Goal: Find specific page/section: Find specific page/section

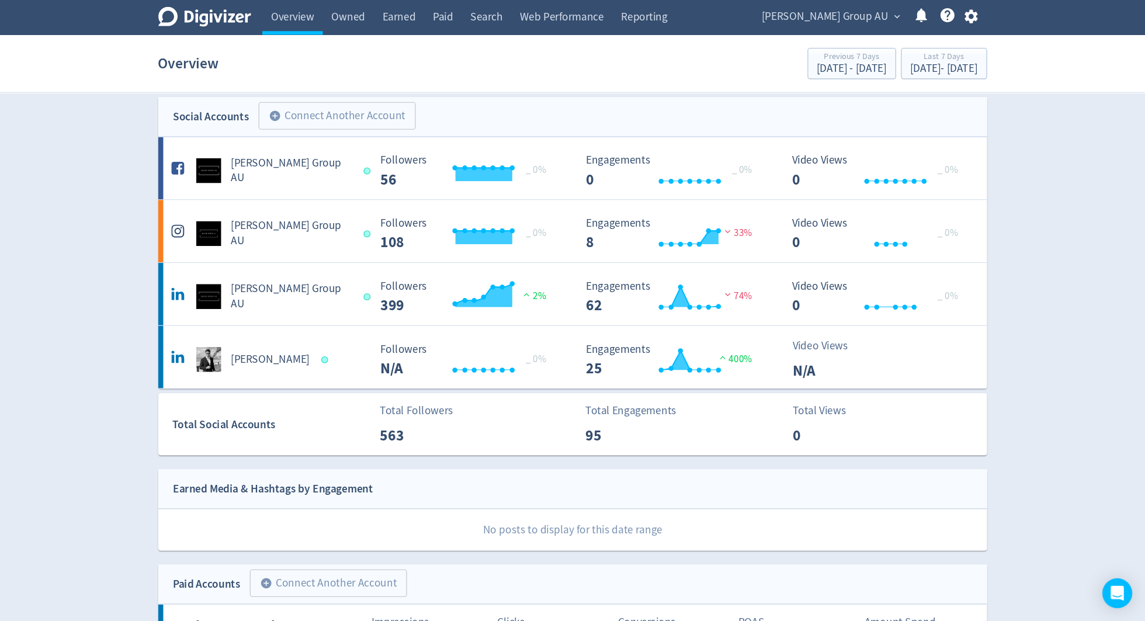
scroll to position [8, 0]
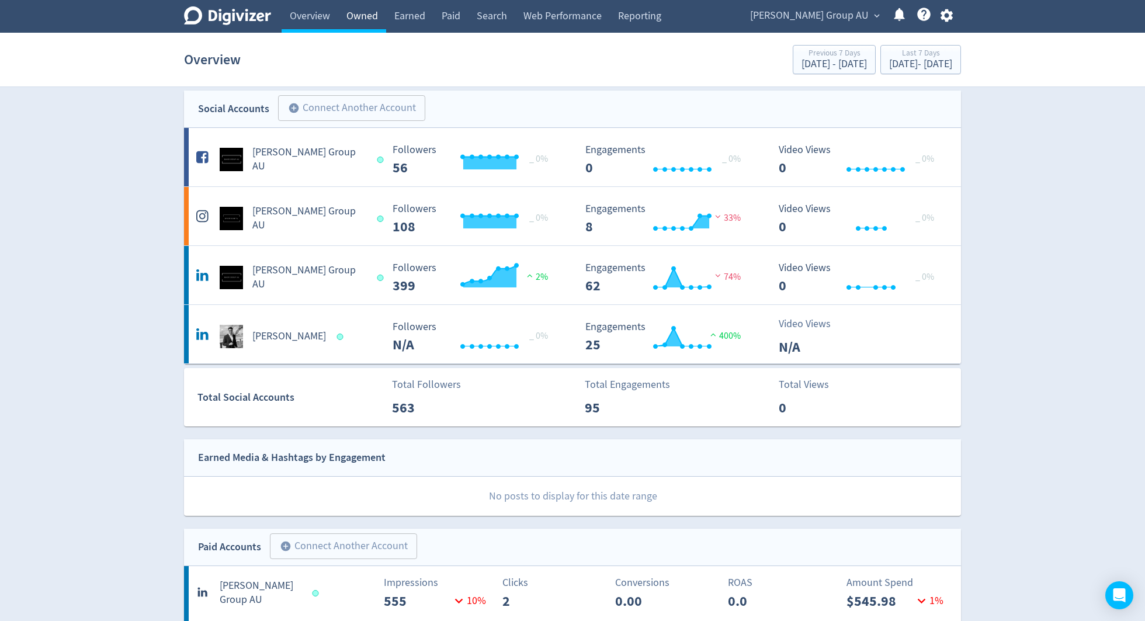
click at [360, 12] on link "Owned" at bounding box center [362, 16] width 48 height 33
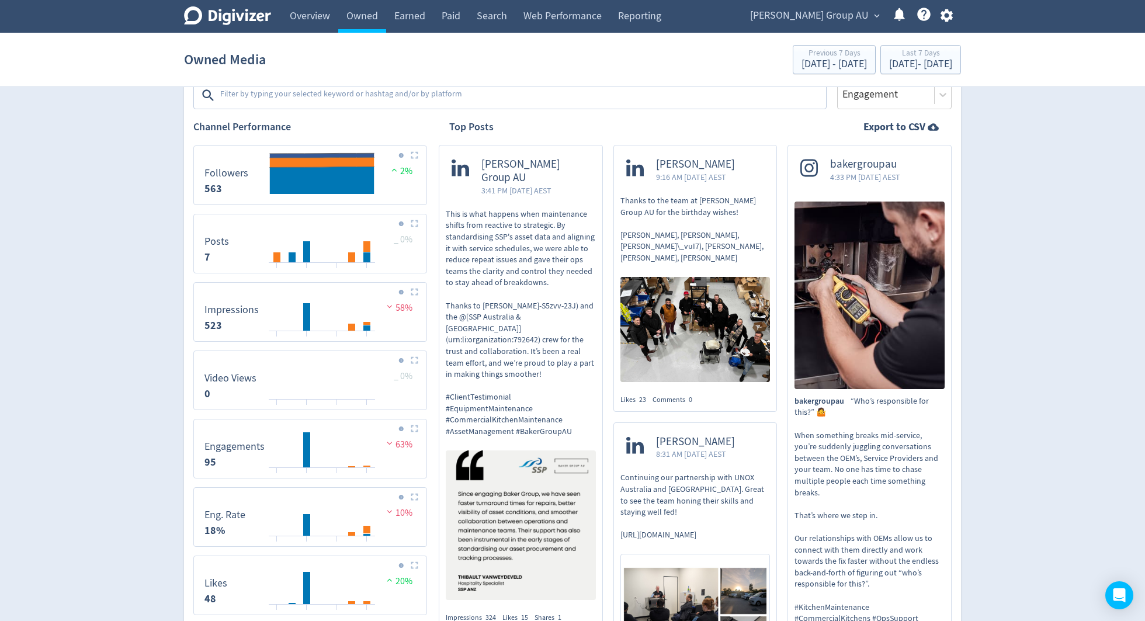
scroll to position [216, 0]
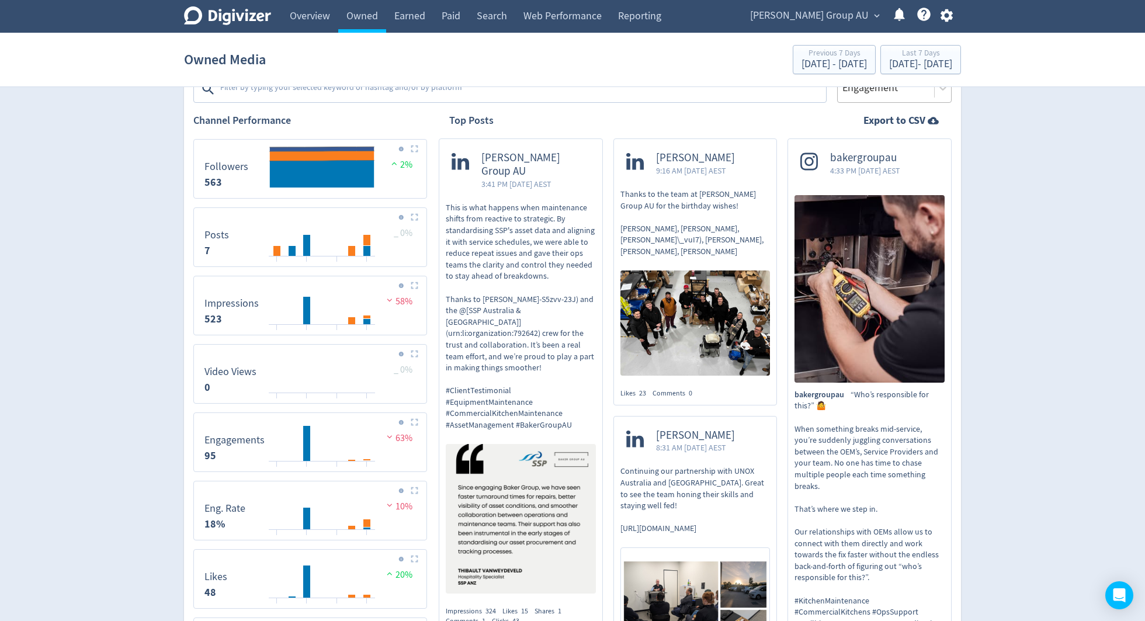
click at [858, 100] on div "Engagement" at bounding box center [894, 88] width 114 height 29
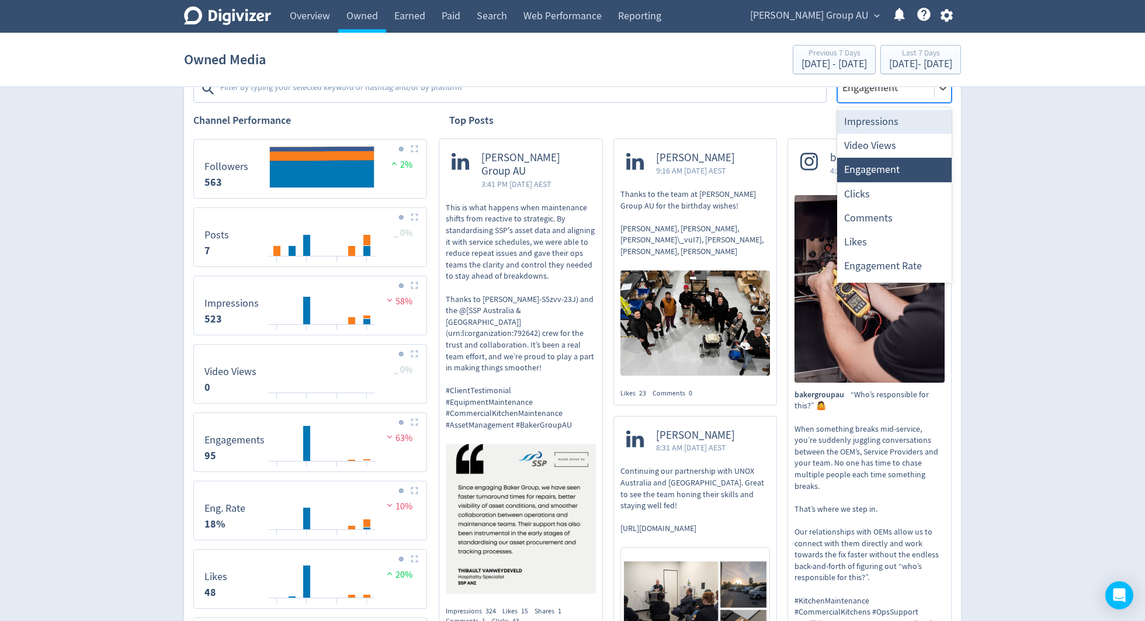
click at [858, 125] on div "Impressions" at bounding box center [894, 122] width 114 height 24
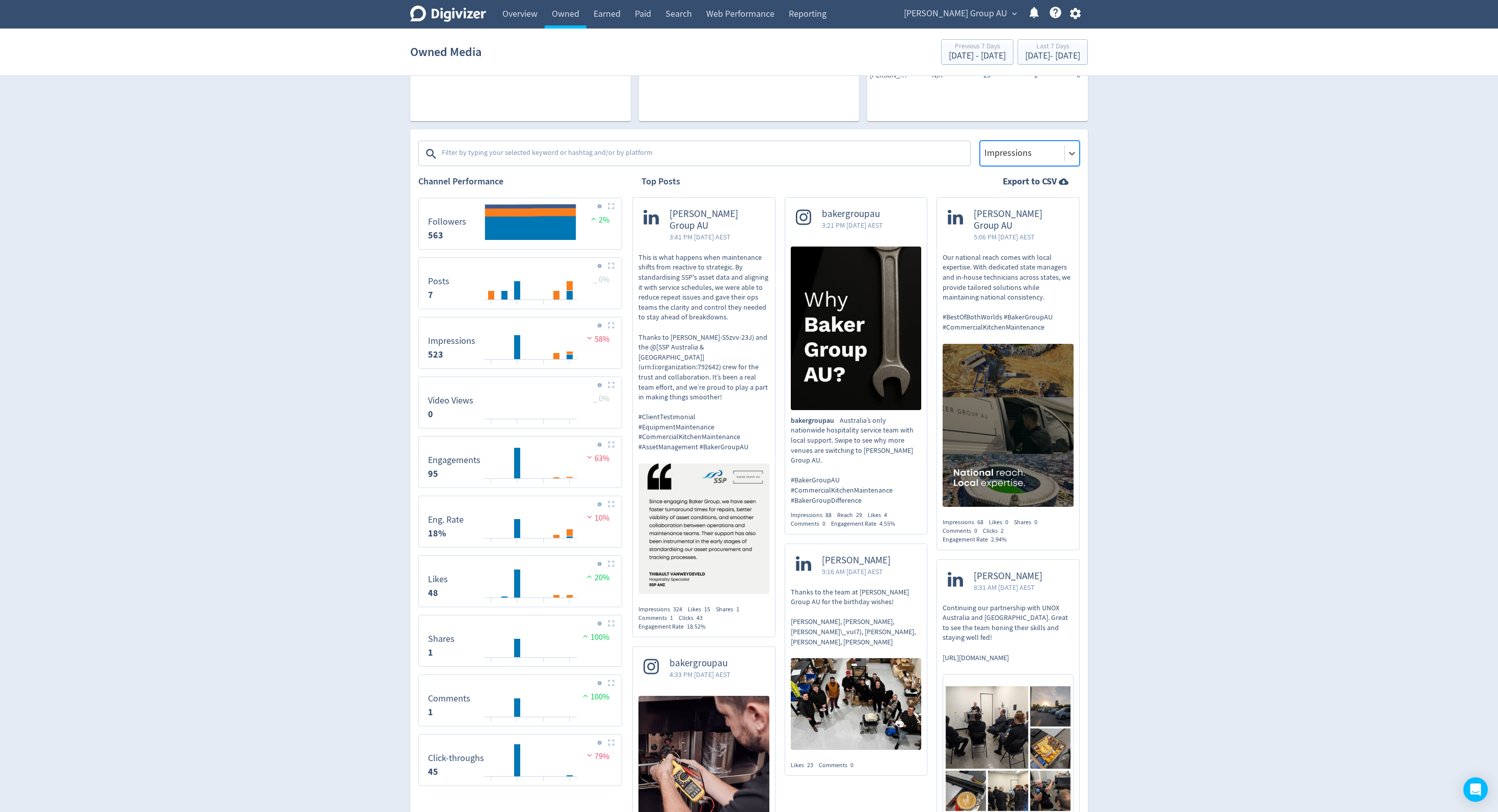
scroll to position [0, 0]
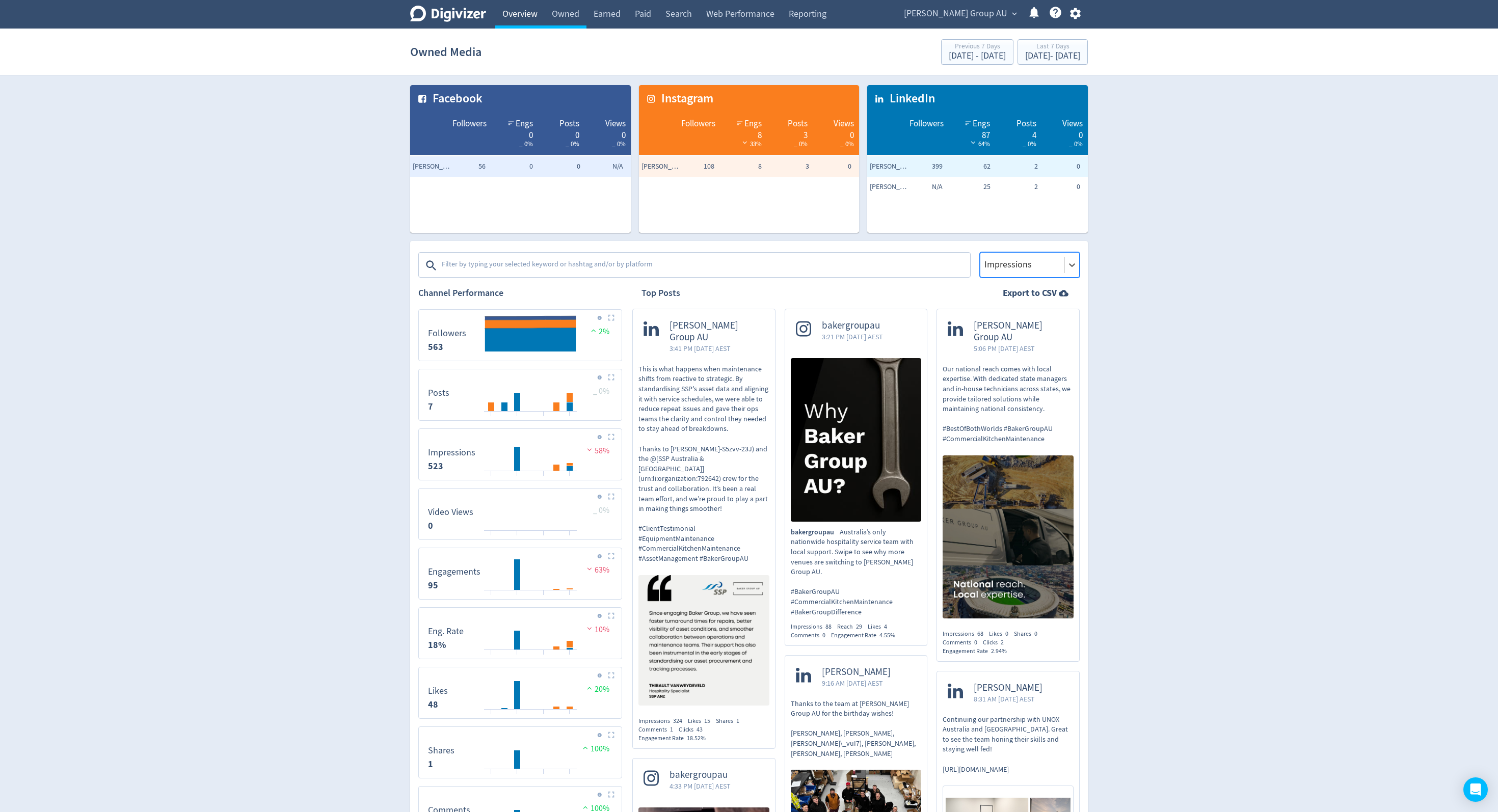
click at [522, 16] on link "Overview" at bounding box center [520, 14] width 50 height 29
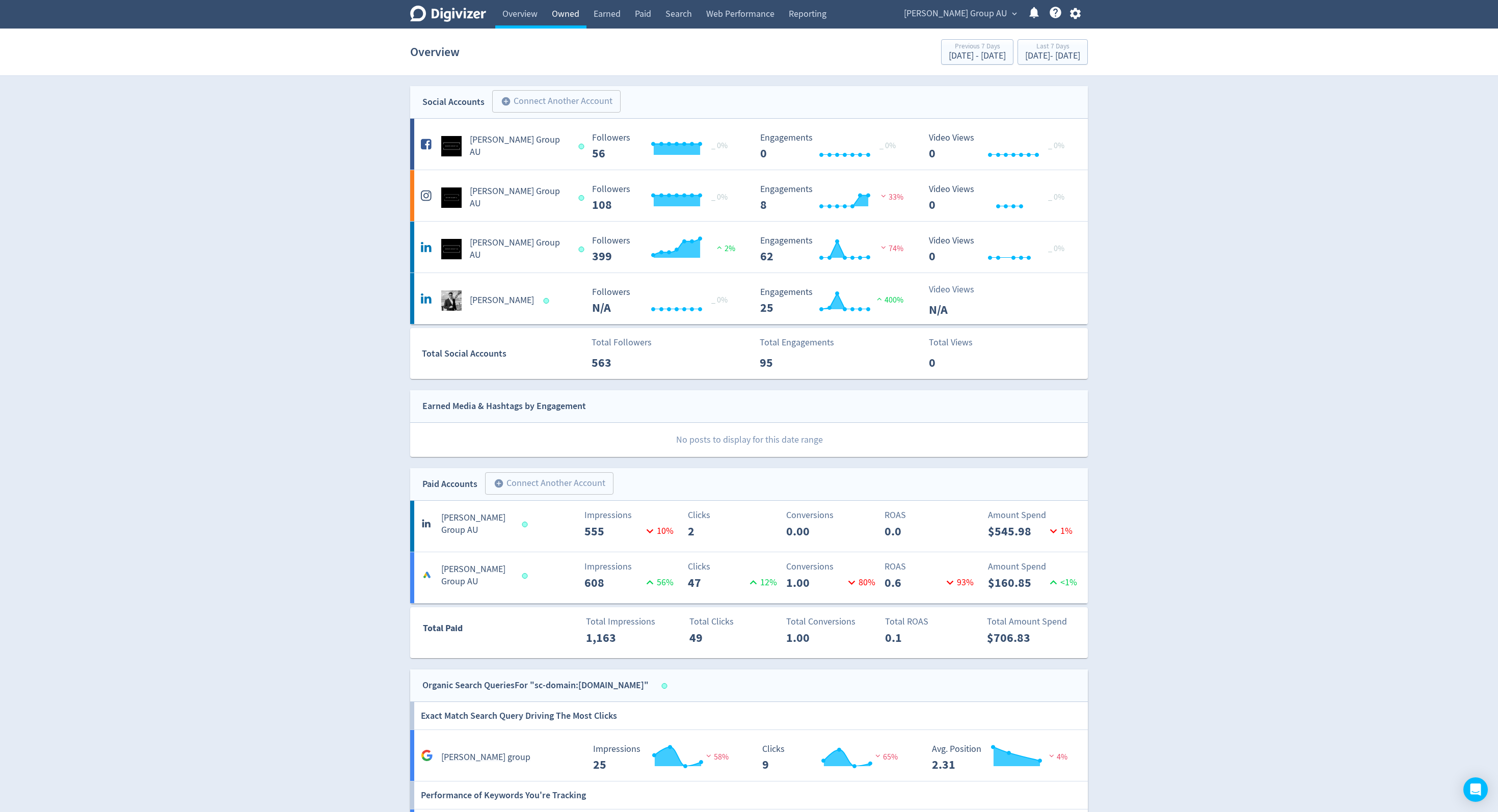
click at [564, 18] on link "Owned" at bounding box center [565, 14] width 42 height 29
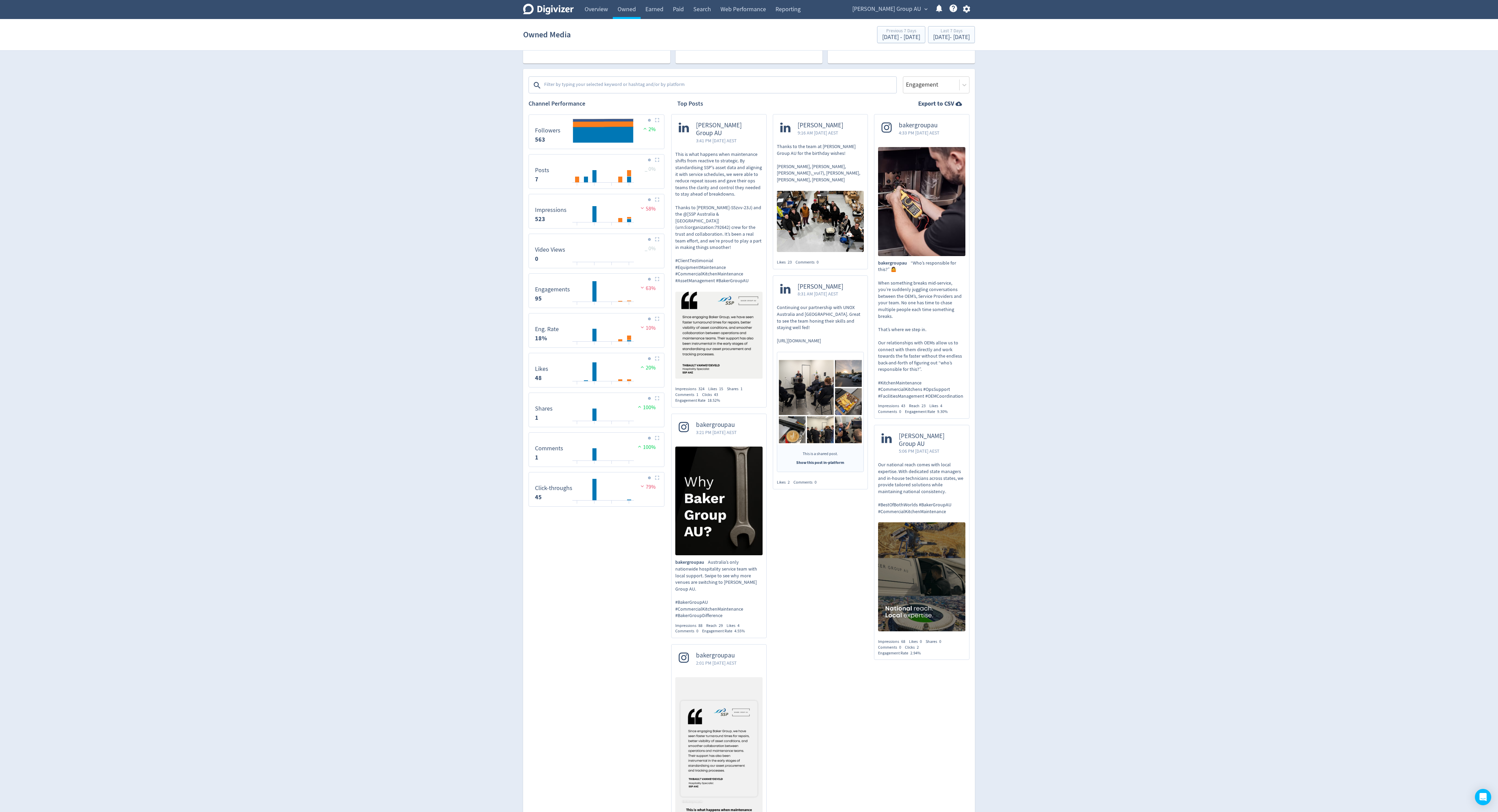
scroll to position [98, 0]
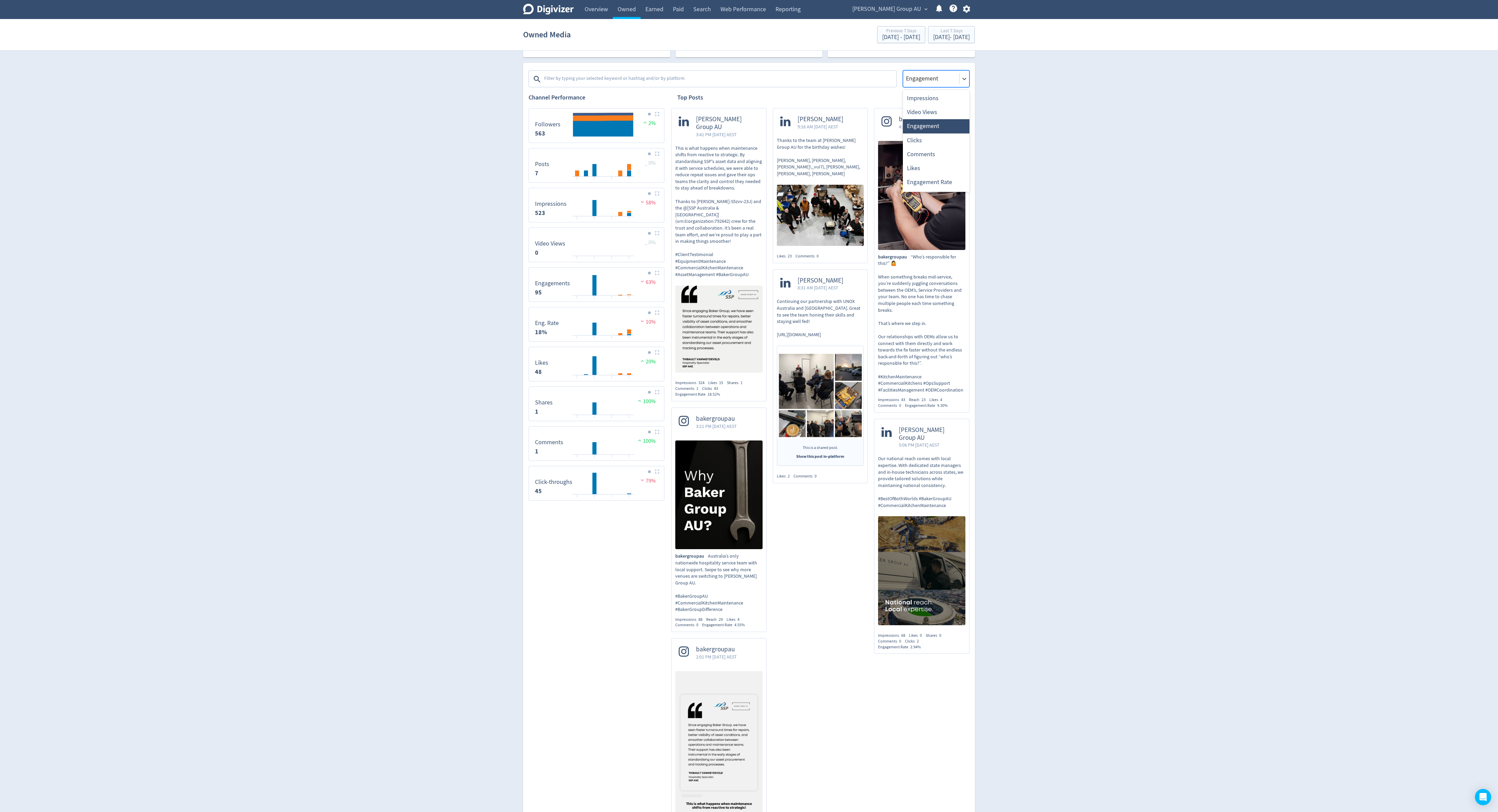
click at [499, 80] on div at bounding box center [931, 78] width 52 height 10
click at [499, 94] on div "Impressions" at bounding box center [936, 98] width 66 height 14
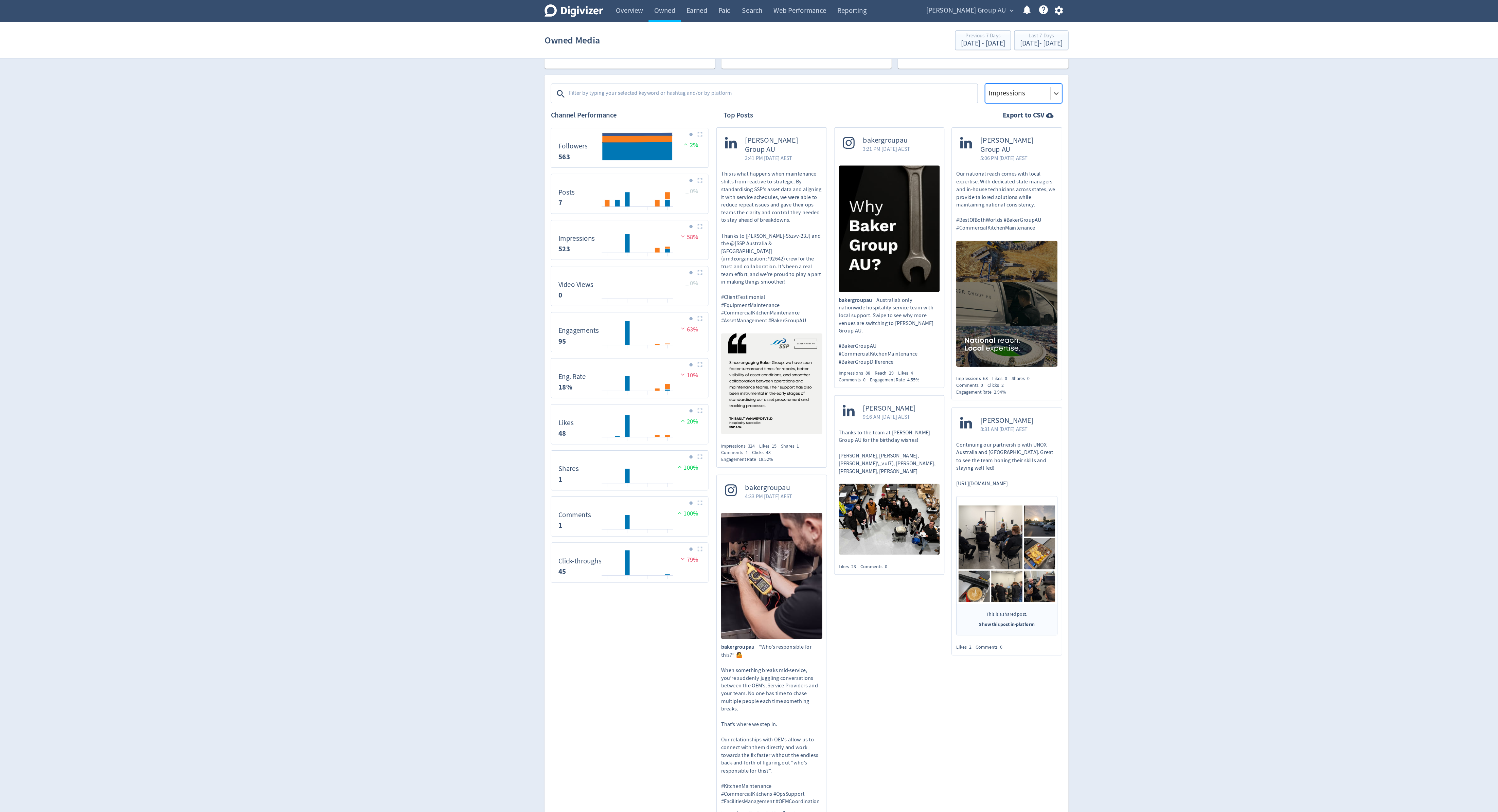
scroll to position [96, 0]
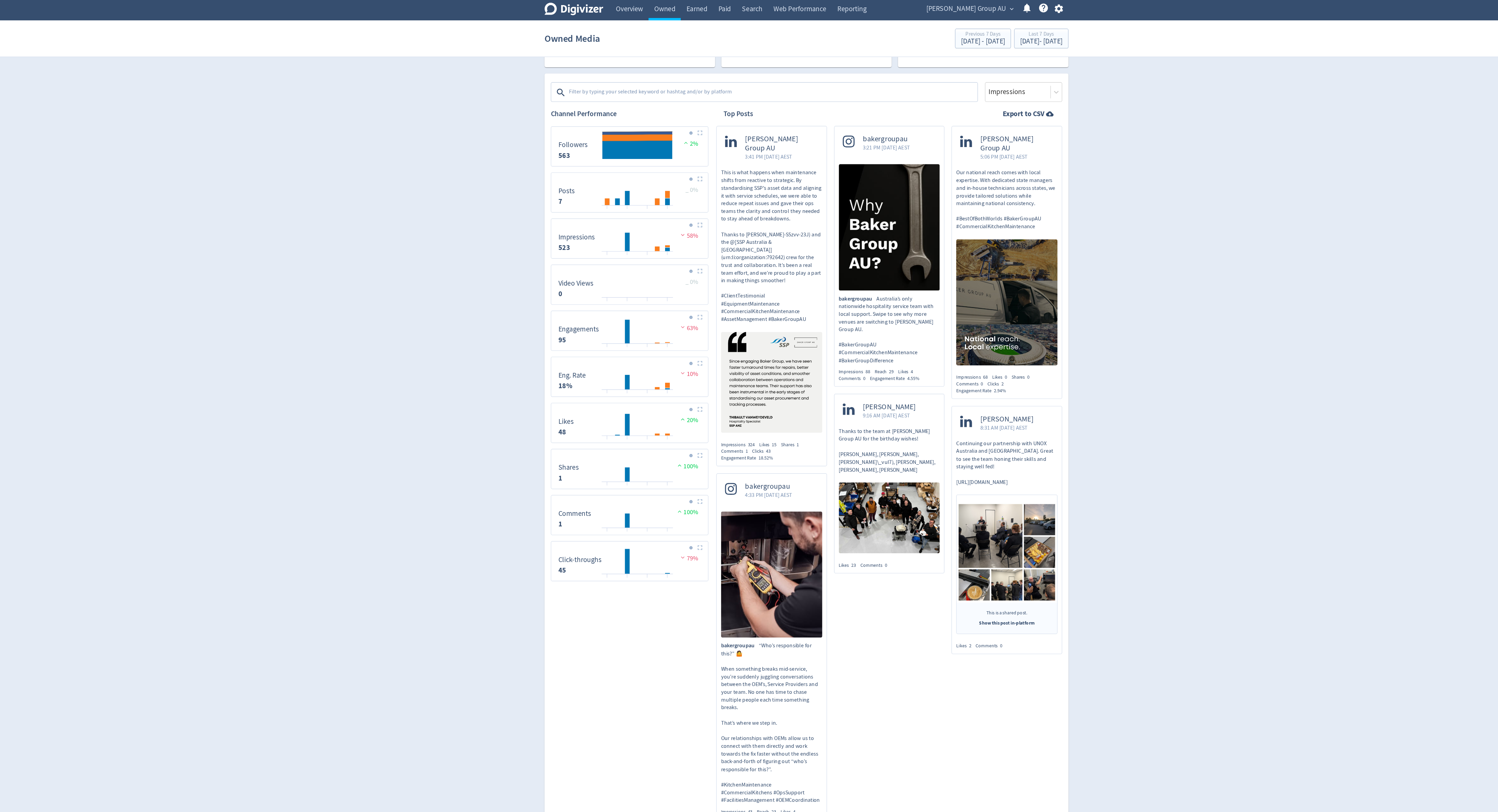
click at [499, 270] on div "Digivizer Logo [PERSON_NAME] Logo Overview Owned Earned Paid Search Web Perform…" at bounding box center [749, 471] width 1498 height 1135
